Goal: Information Seeking & Learning: Learn about a topic

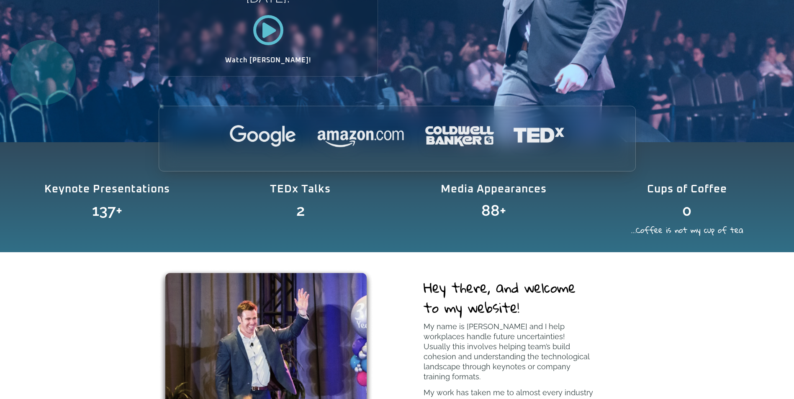
scroll to position [126, 0]
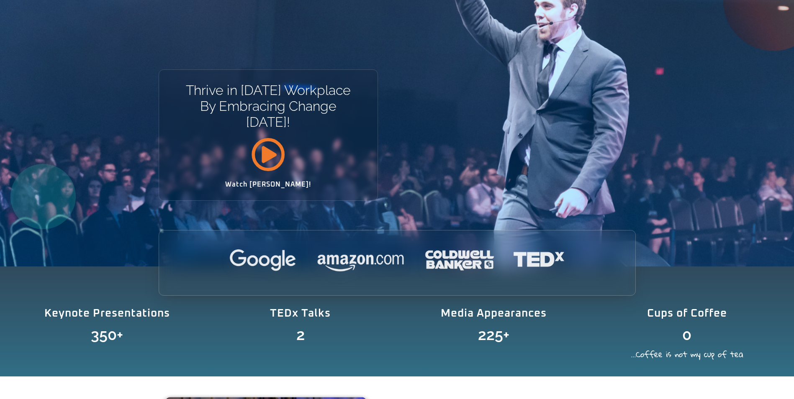
click at [278, 165] on icon at bounding box center [268, 154] width 34 height 34
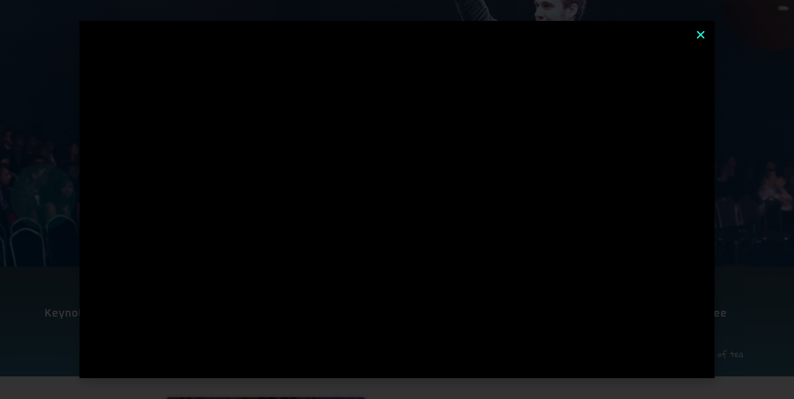
click at [706, 33] on icon "Close" at bounding box center [700, 34] width 11 height 11
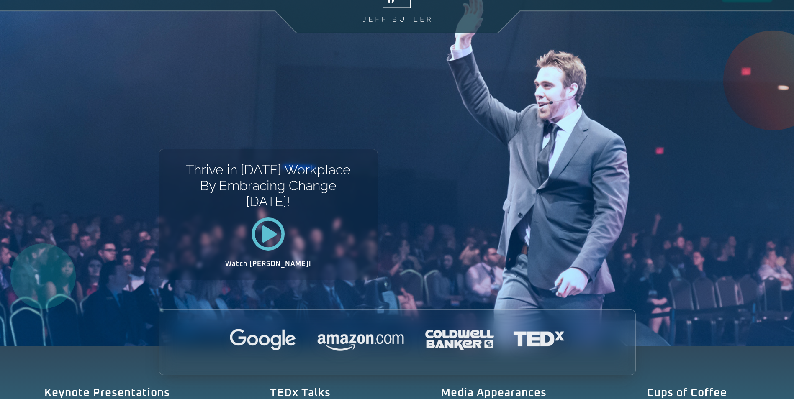
scroll to position [0, 0]
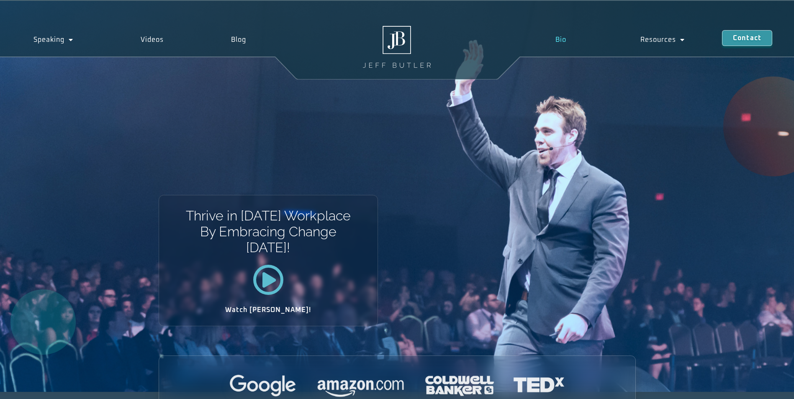
click at [565, 38] on link "Bio" at bounding box center [560, 39] width 85 height 19
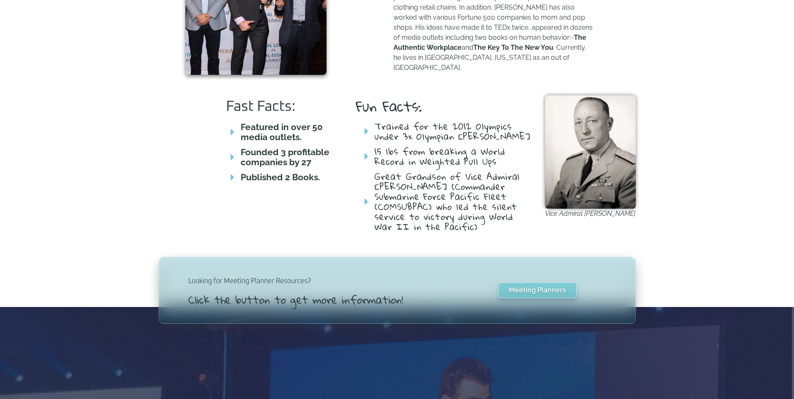
scroll to position [377, 0]
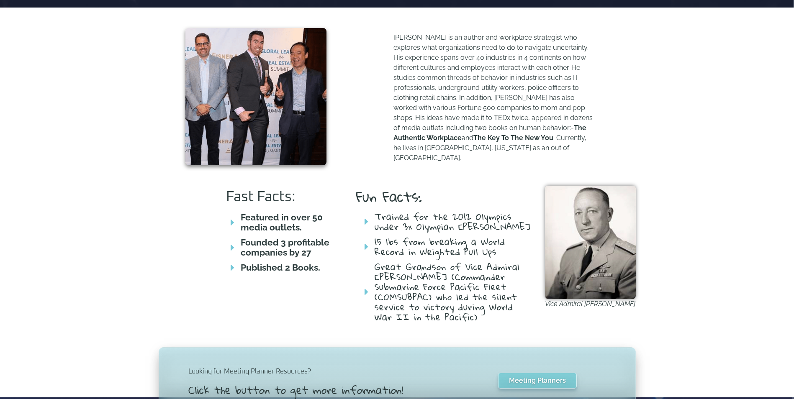
drag, startPoint x: 450, startPoint y: 231, endPoint x: 461, endPoint y: 221, distance: 14.2
click at [461, 221] on span "Trained for the 2012 Olympics under 3x Olympian Tore Gustafsson" at bounding box center [453, 222] width 160 height 20
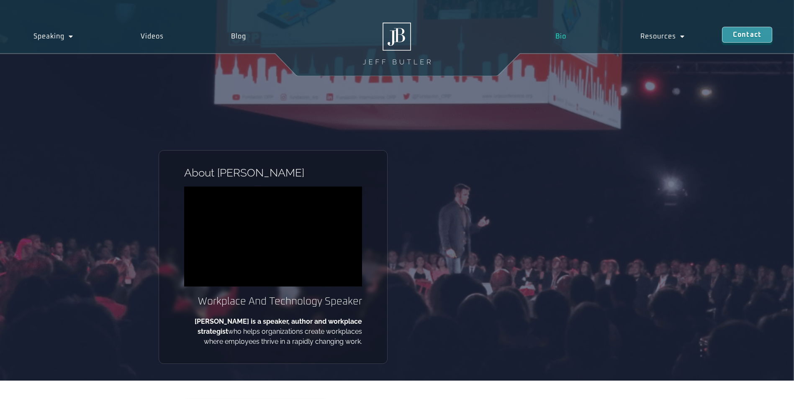
scroll to position [0, 0]
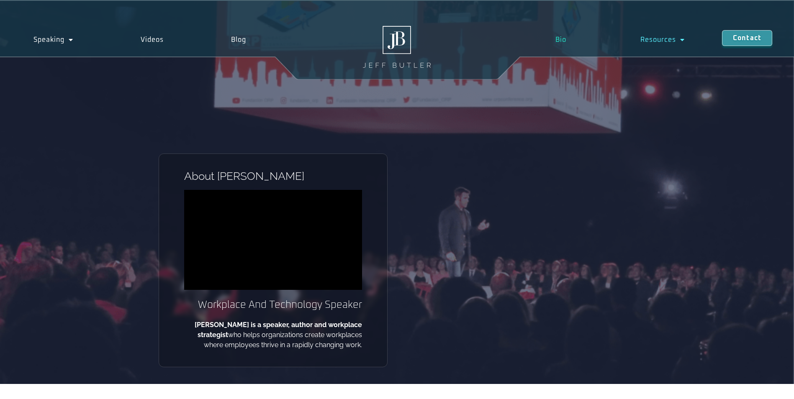
click at [641, 41] on link "Resources" at bounding box center [663, 39] width 118 height 19
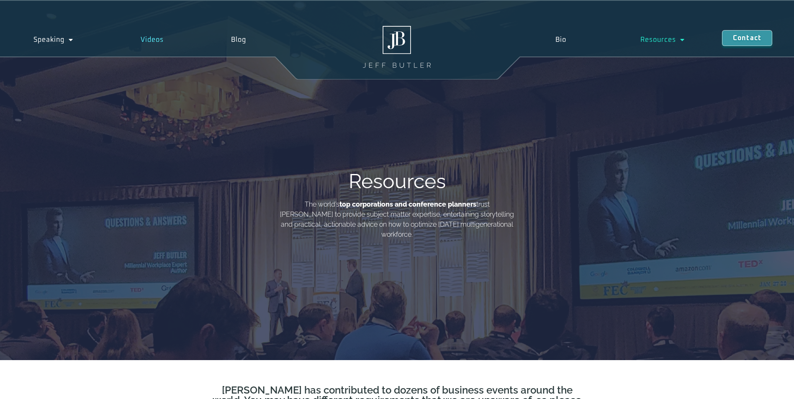
click at [163, 40] on link "Videos" at bounding box center [152, 39] width 90 height 19
click at [43, 36] on link "Speaking" at bounding box center [53, 39] width 107 height 19
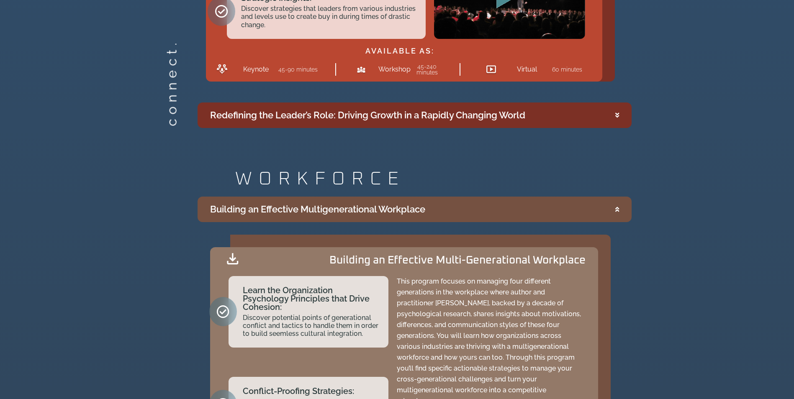
scroll to position [1722, 0]
